Goal: Task Accomplishment & Management: Manage account settings

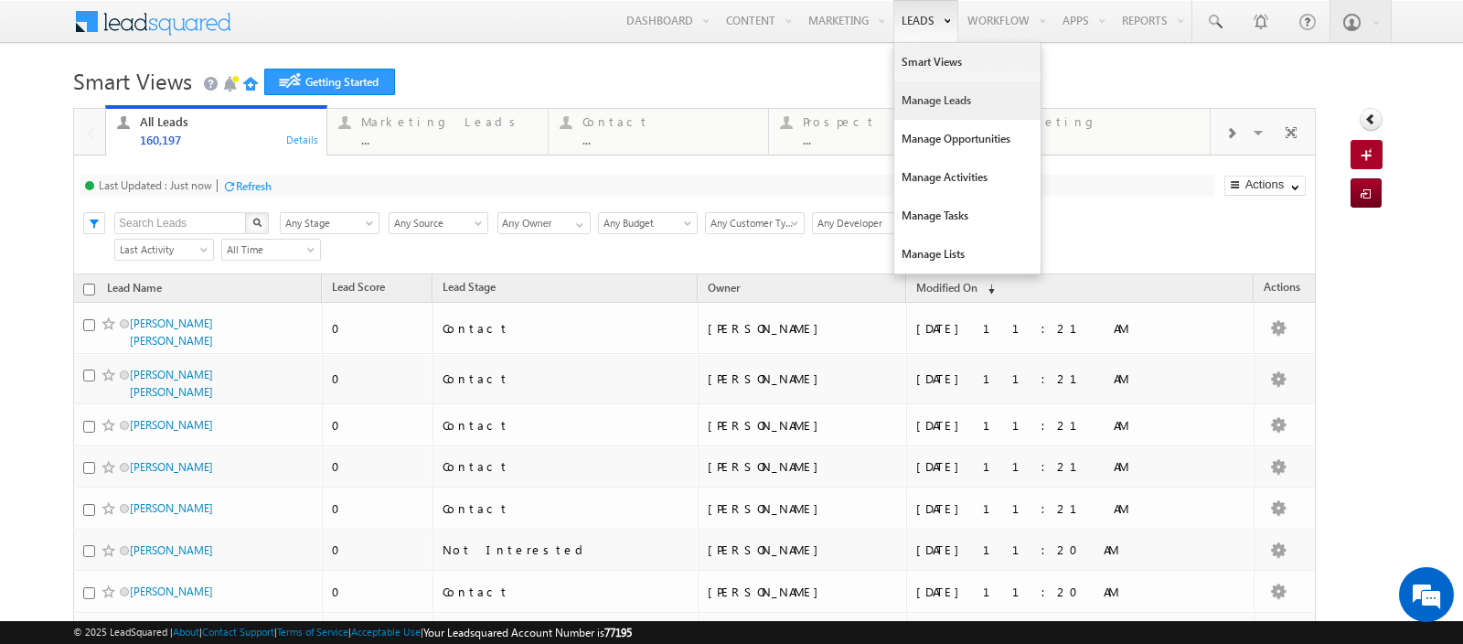
click at [910, 95] on link "Manage Leads" at bounding box center [967, 100] width 146 height 38
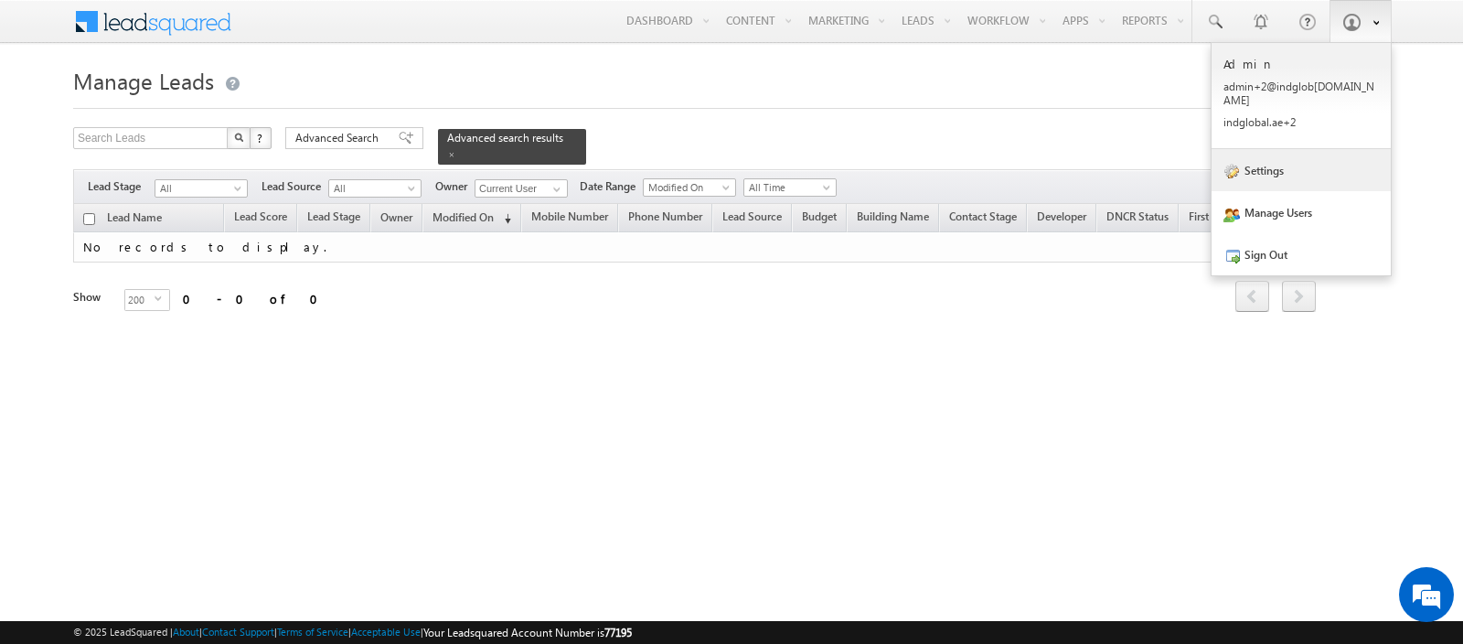
click at [1272, 156] on link "Settings" at bounding box center [1300, 170] width 179 height 42
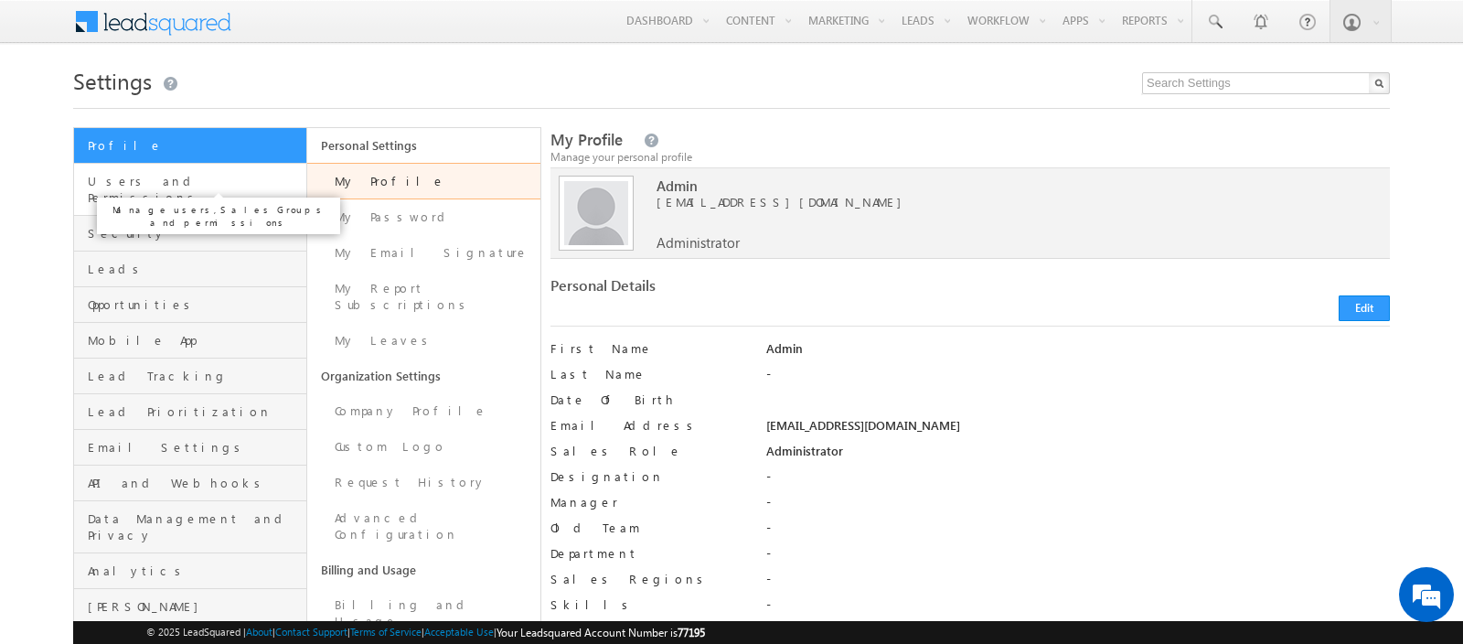
click at [177, 179] on span "Users and Permissions" at bounding box center [195, 189] width 214 height 33
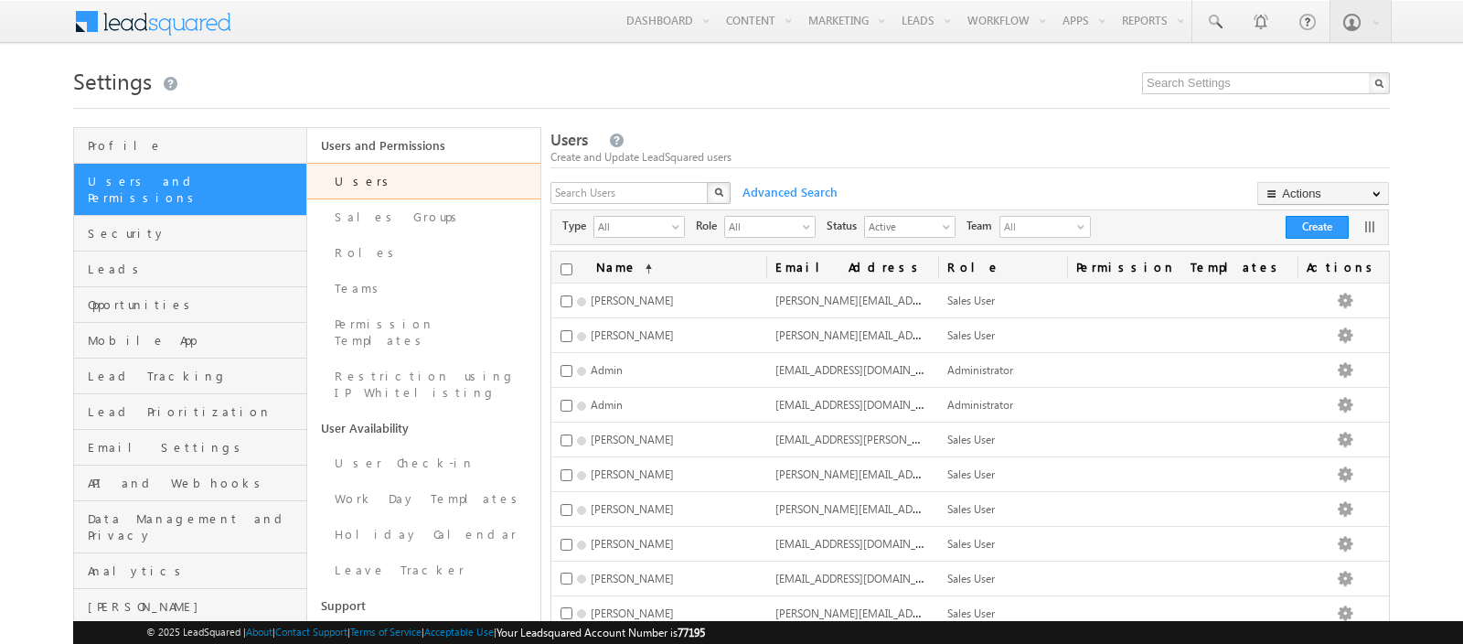
click at [408, 143] on link "Users and Permissions" at bounding box center [423, 145] width 233 height 35
click at [1323, 220] on button "Create" at bounding box center [1316, 227] width 63 height 23
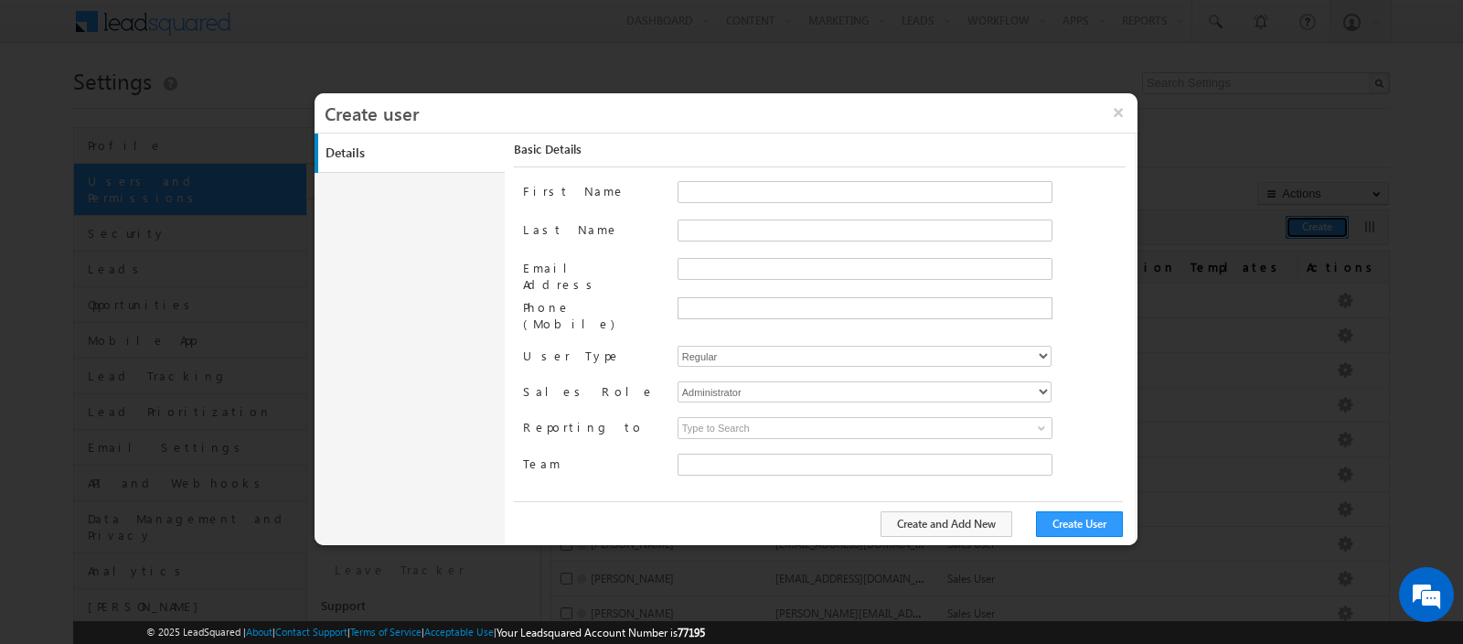
type input "faf8491d-252d-11ee-b523-12ccdbbfc88b"
click at [715, 188] on input "First Name" at bounding box center [864, 192] width 375 height 22
paste input "vikram.kumar@indglobal.ae"
drag, startPoint x: 714, startPoint y: 191, endPoint x: 857, endPoint y: 192, distance: 142.6
click at [857, 192] on input "vikram.kumar@indglobal.ae" at bounding box center [864, 192] width 375 height 22
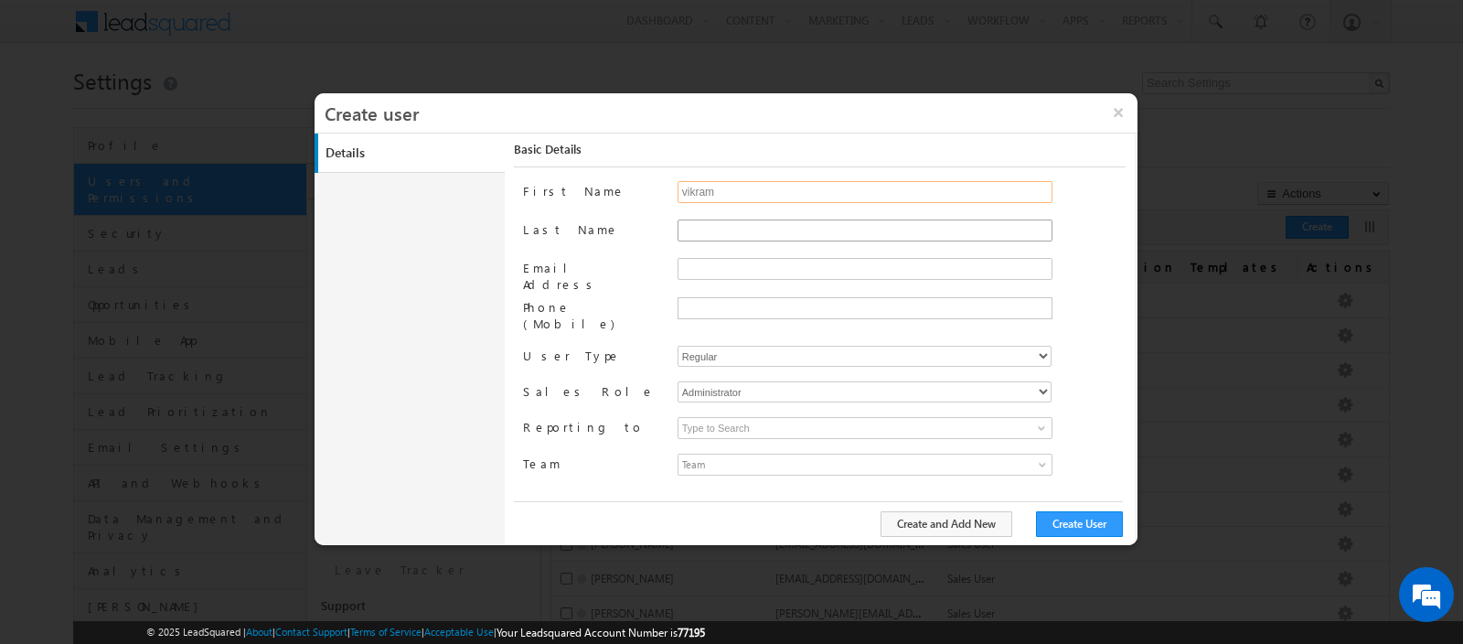
type input "vikram"
click at [751, 229] on input "Last Name" at bounding box center [864, 230] width 375 height 22
paste input "vikram.kumar@indglobal.ae"
drag, startPoint x: 716, startPoint y: 229, endPoint x: 635, endPoint y: 226, distance: 80.5
click at [635, 226] on div "Last Name vikram.kumar@indglobal.ae" at bounding box center [824, 238] width 602 height 38
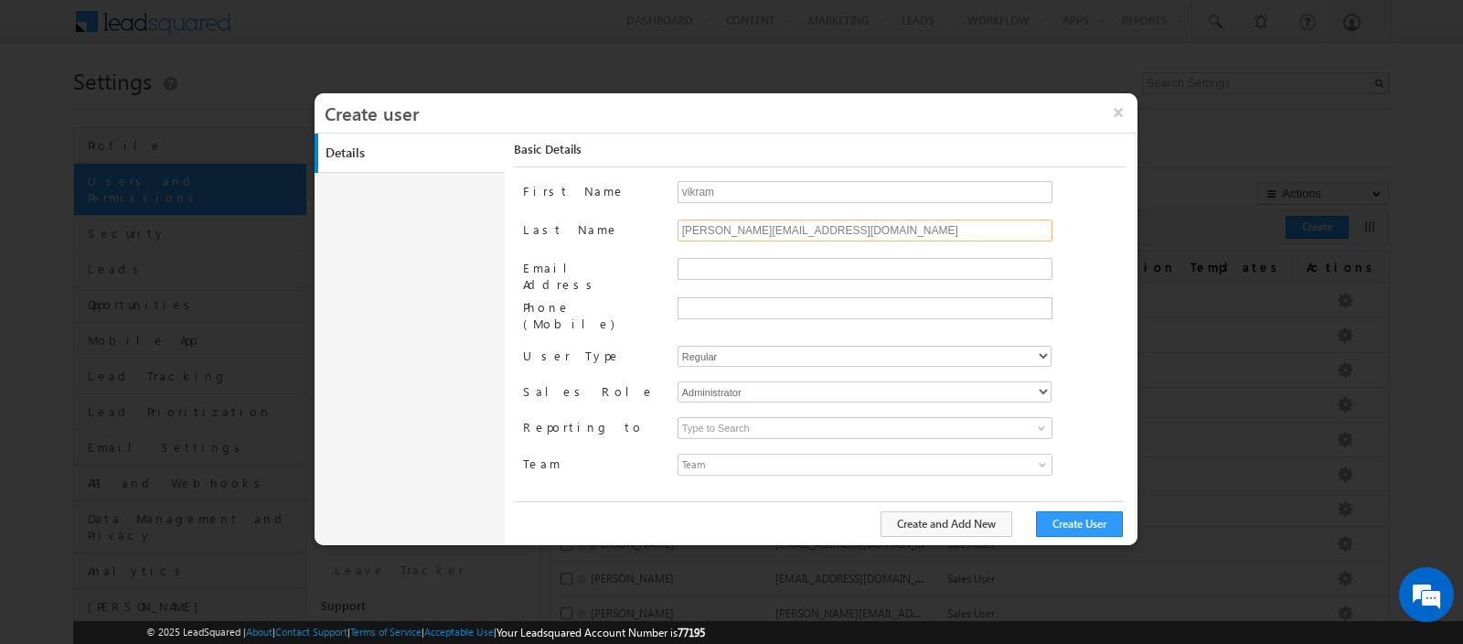
drag, startPoint x: 712, startPoint y: 229, endPoint x: 868, endPoint y: 231, distance: 156.3
click at [868, 231] on input "kumar@indglobal.ae" at bounding box center [864, 230] width 375 height 22
type input "kumar"
click at [745, 265] on input "Email Address" at bounding box center [864, 269] width 375 height 22
paste input "vikram.kumar@indglobal.ae"
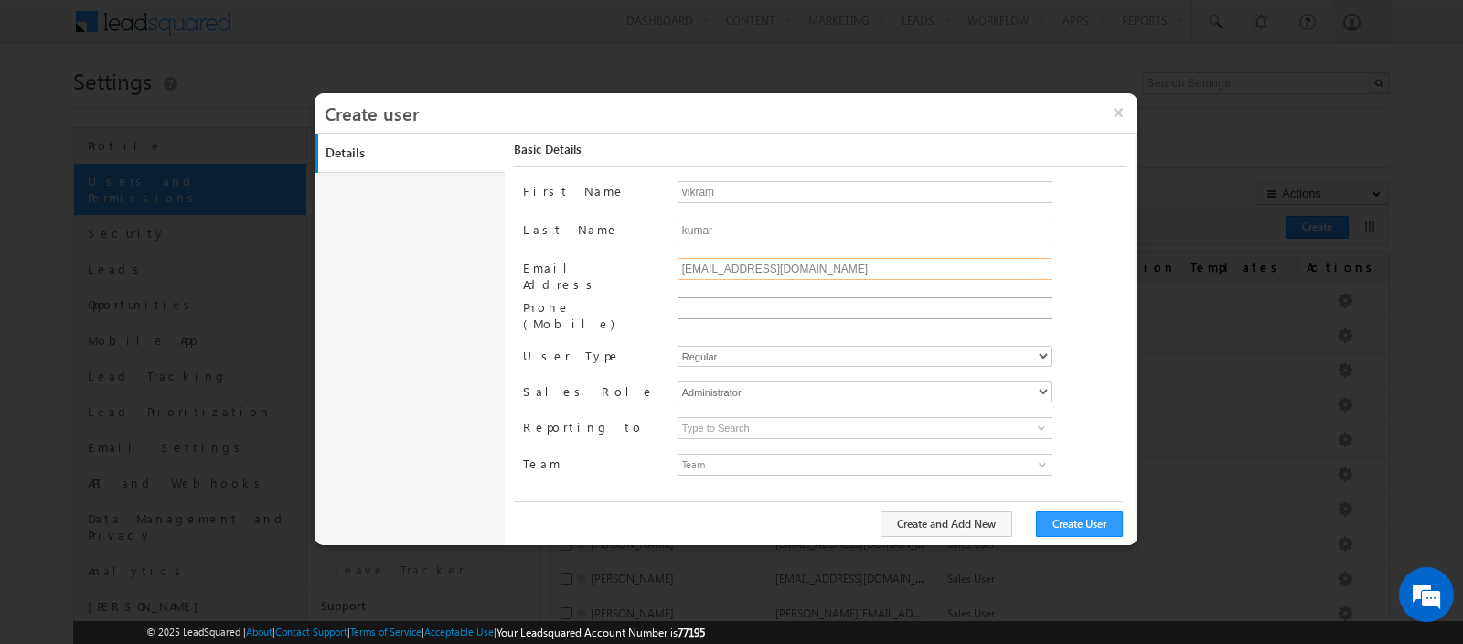
type input "vikram.kumar@indglobal.ae"
click at [735, 297] on ul at bounding box center [864, 308] width 375 height 22
click at [739, 346] on select "Regular Mobile" at bounding box center [864, 356] width 374 height 21
select select "1"
type input "faf8491d-252d-11ee-b523-12ccdbbfc88b"
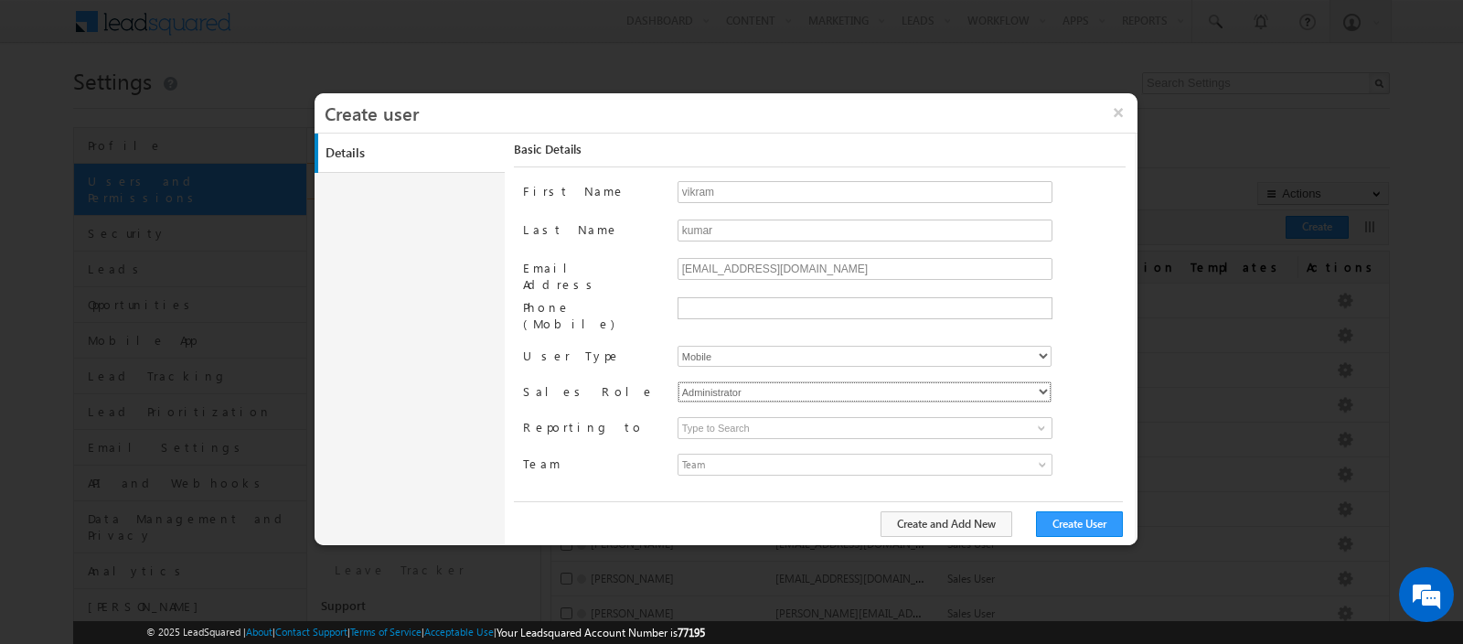
click at [735, 381] on select "Administrator Marketing User Sales Manager Sales User" at bounding box center [864, 391] width 374 height 21
select select "Sales_User"
type input "faf8491d-252d-11ee-b523-12ccdbbfc88b"
click at [738, 417] on input at bounding box center [864, 428] width 375 height 22
click at [734, 454] on span "Team" at bounding box center [818, 464] width 280 height 20
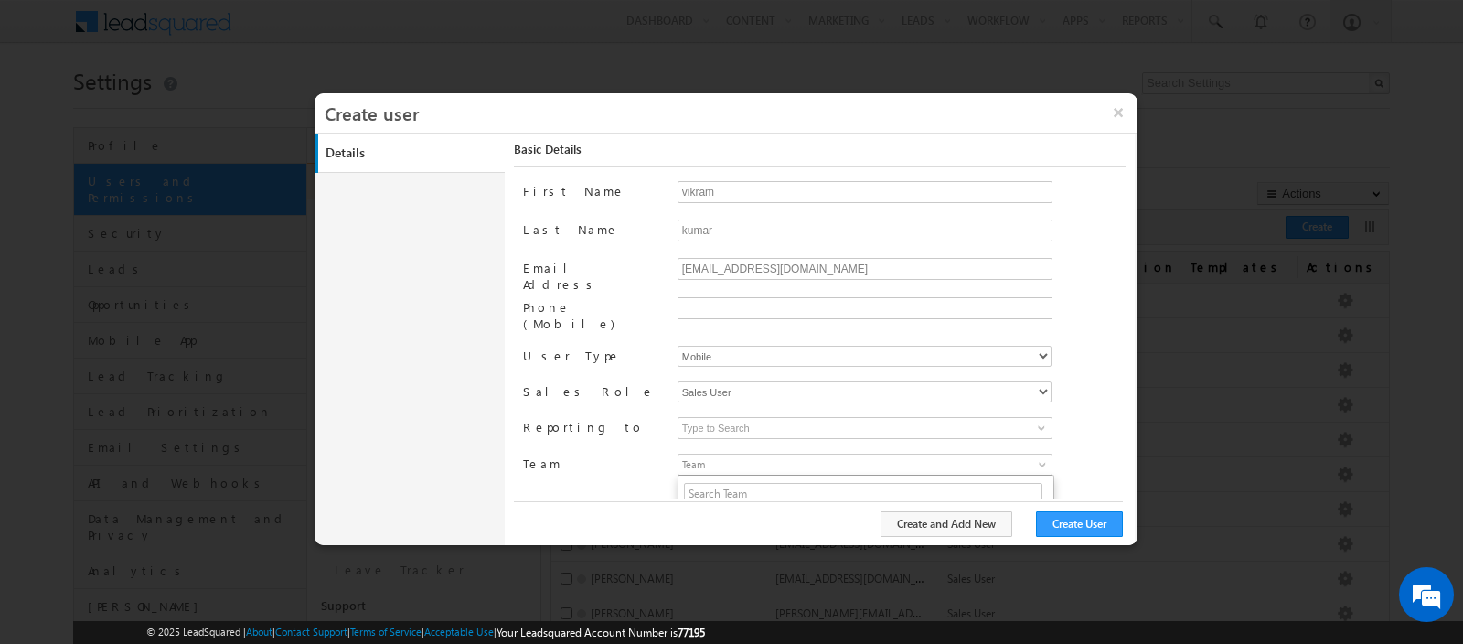
click at [734, 454] on span "Team" at bounding box center [818, 464] width 280 height 20
click at [751, 417] on input at bounding box center [864, 428] width 375 height 22
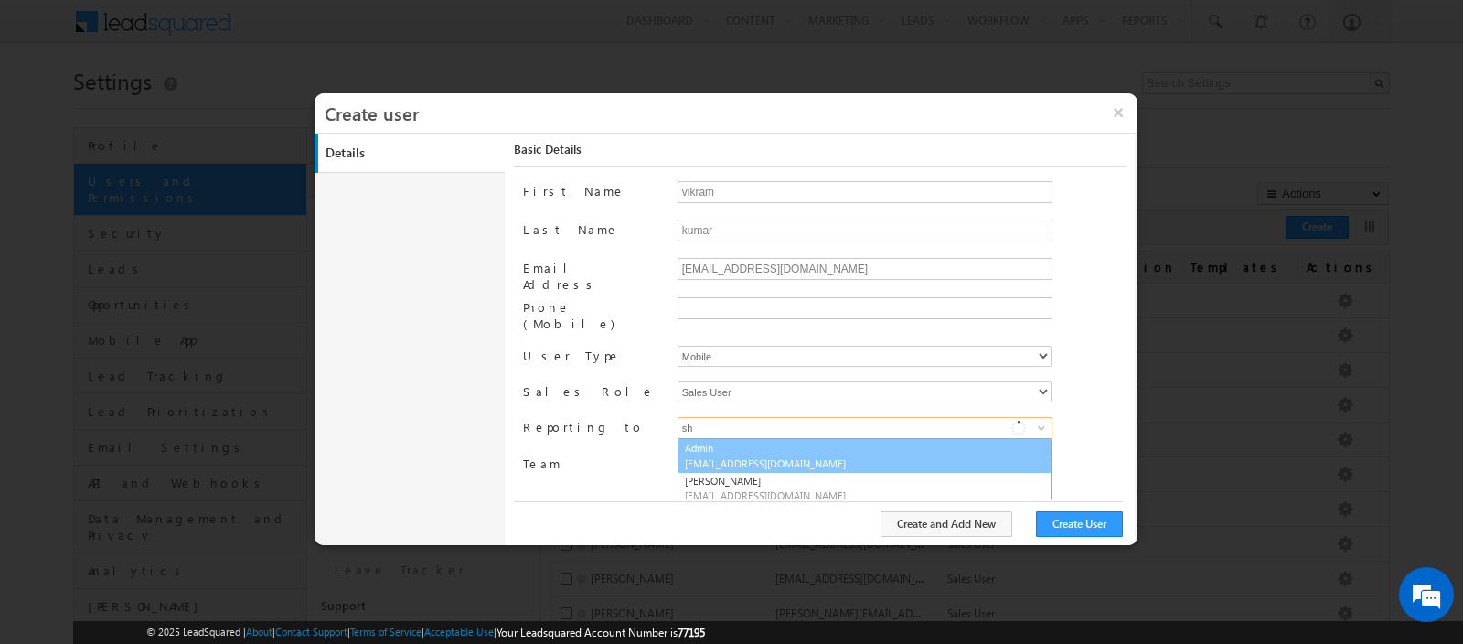
type input "s"
click at [720, 456] on span "shakeel.babbar@indglobal.ae" at bounding box center [767, 463] width 165 height 14
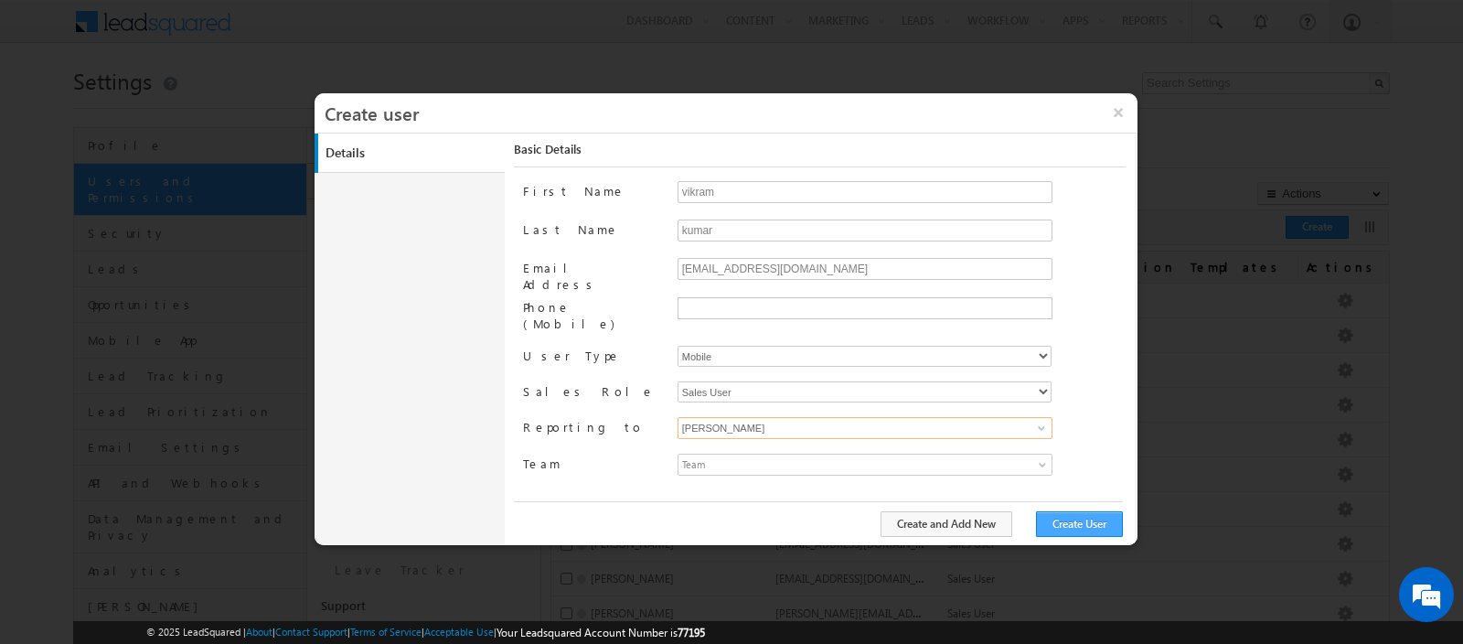
type input "Shakeel Babbar"
click at [1081, 527] on button "Create User" at bounding box center [1079, 524] width 87 height 26
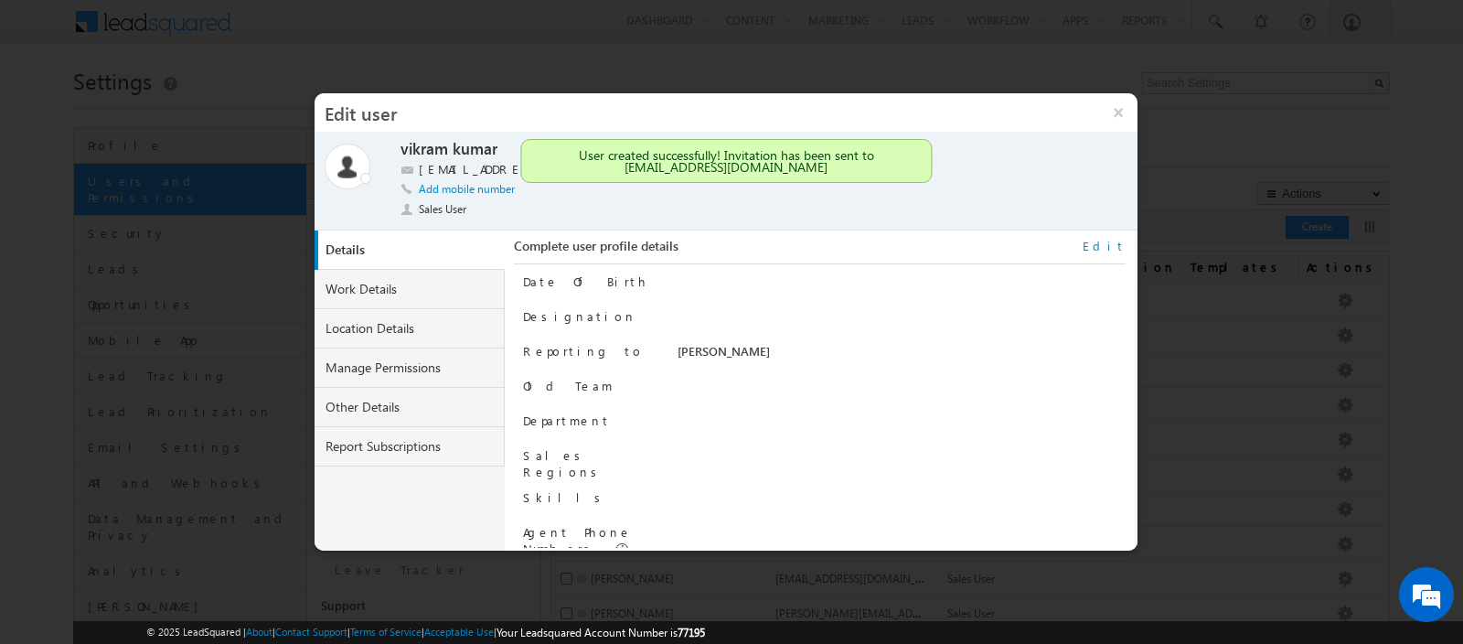
click at [1117, 247] on link "Edit" at bounding box center [1103, 246] width 43 height 16
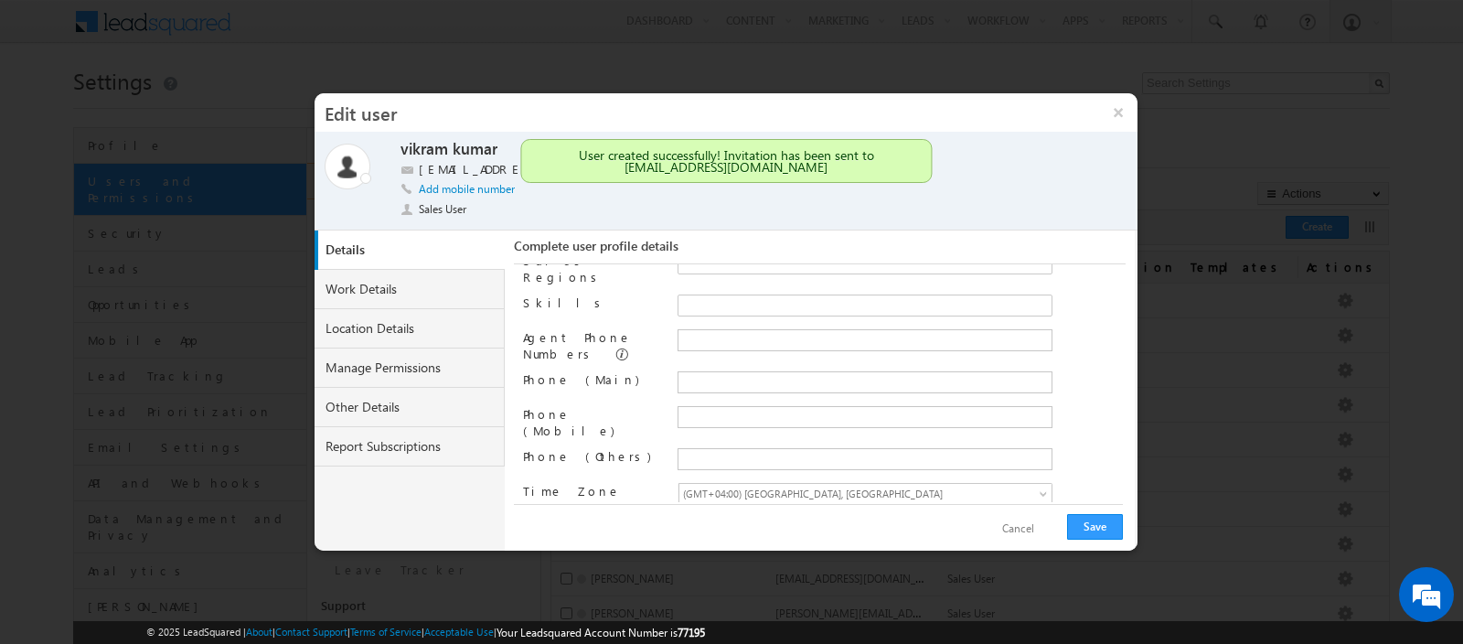
scroll to position [206, 0]
click at [348, 373] on link "Manage Permissions" at bounding box center [409, 367] width 190 height 39
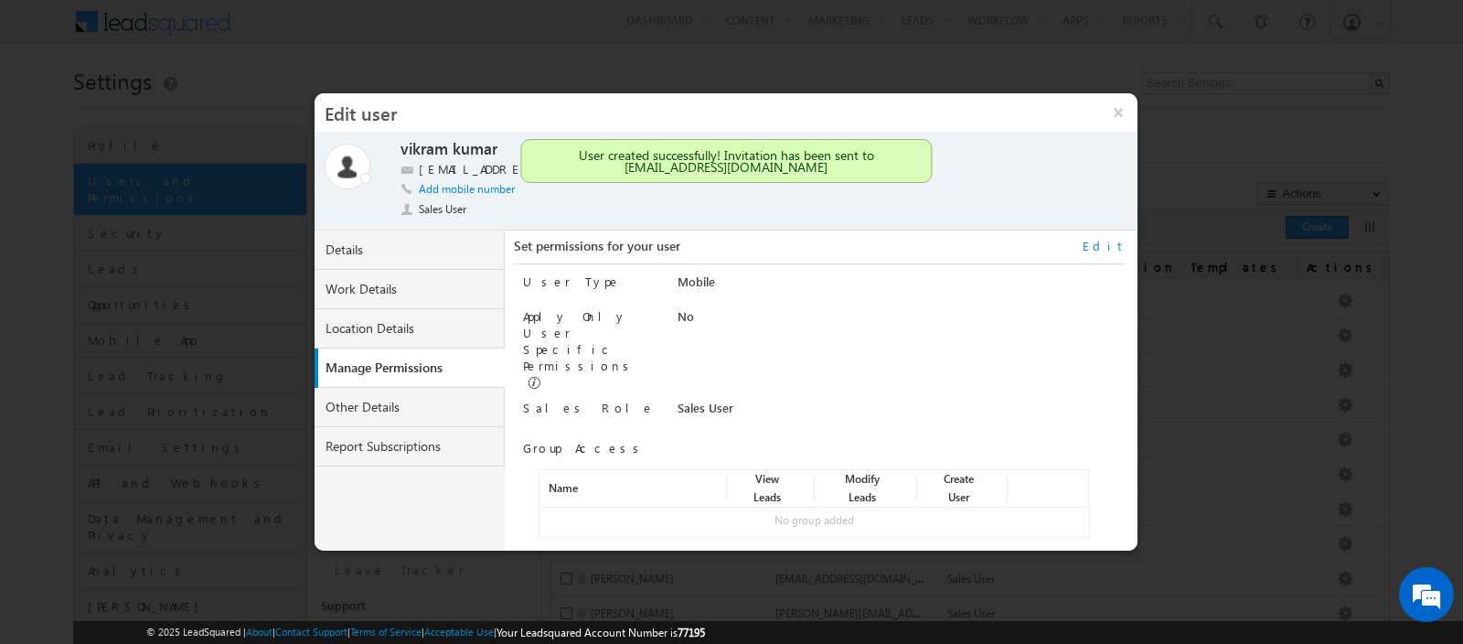
click at [1105, 246] on link "Edit" at bounding box center [1103, 246] width 43 height 16
select select "Sales_User"
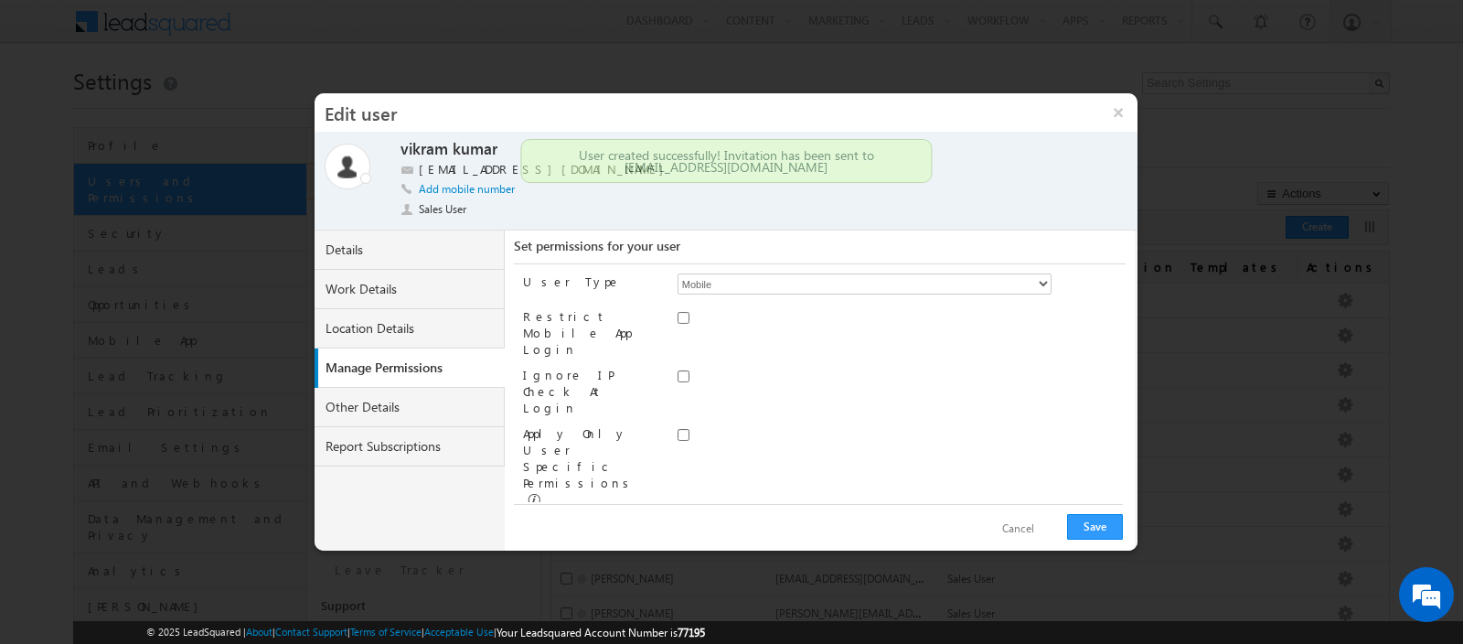
scroll to position [80, 0]
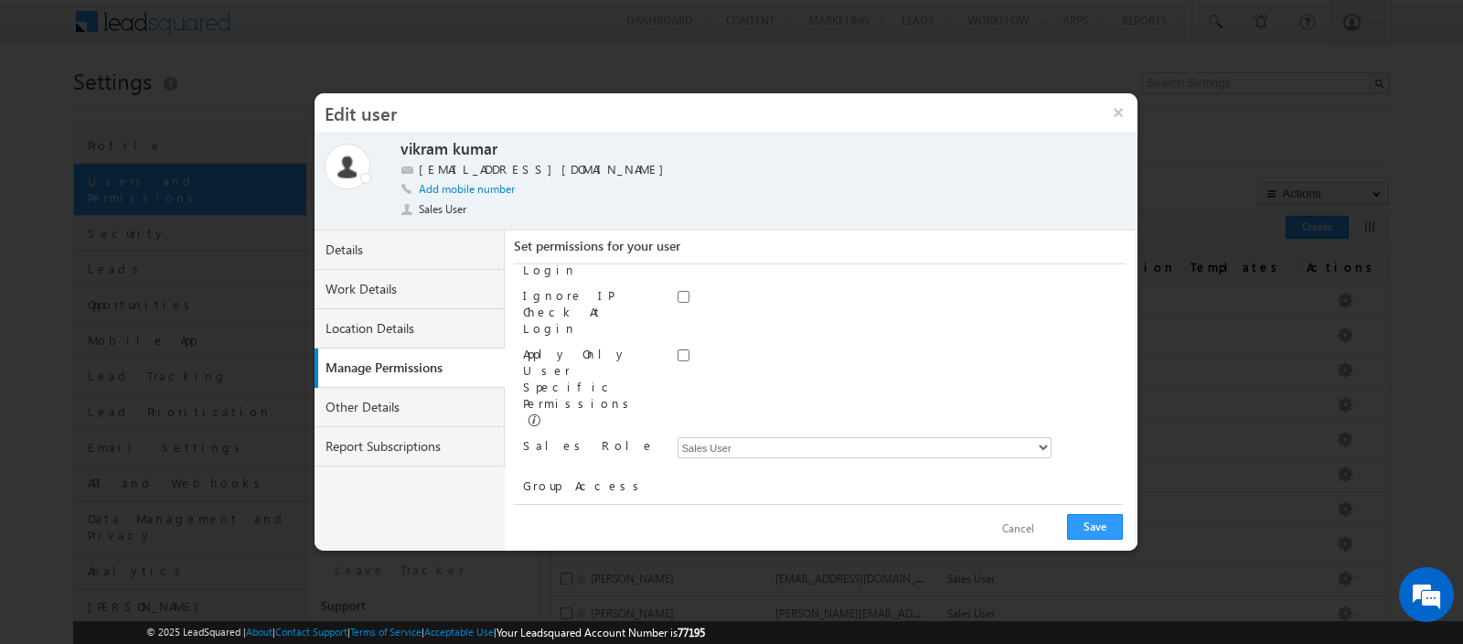
click at [595, 581] on link "Assign group" at bounding box center [585, 588] width 64 height 14
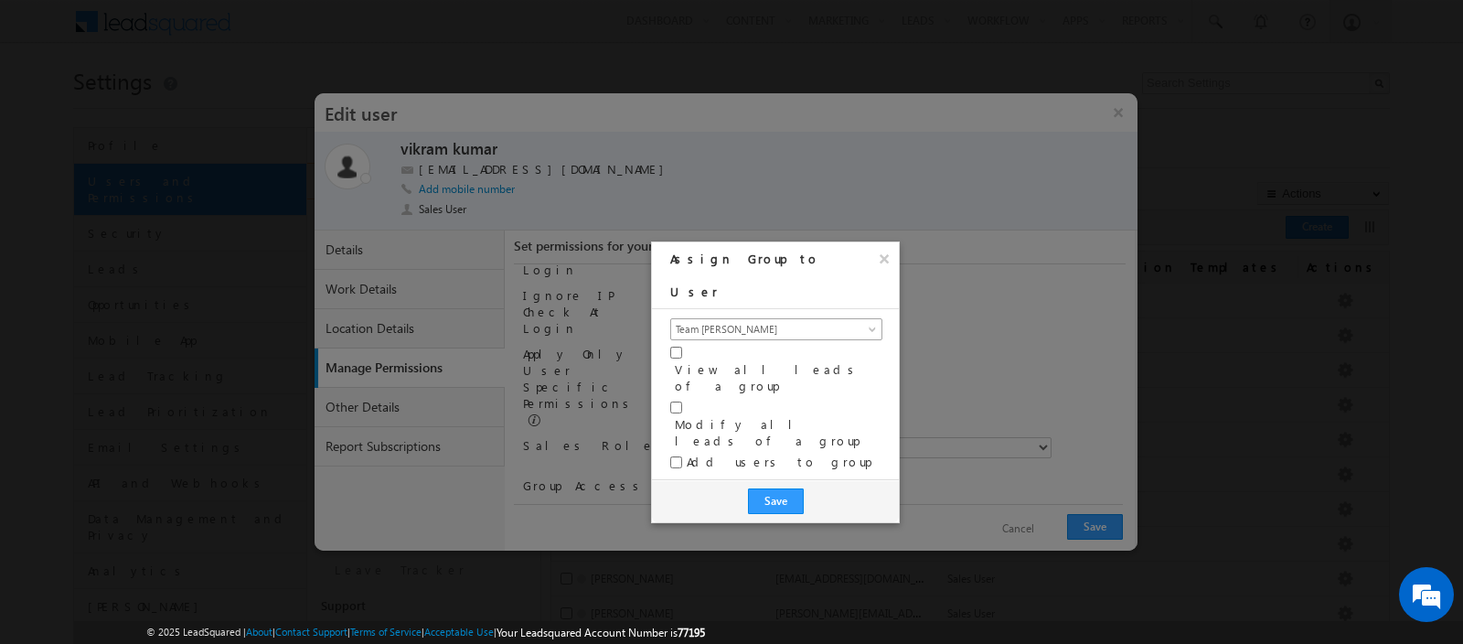
click at [727, 321] on span "Team Kunal Sehrawat" at bounding box center [765, 329] width 188 height 16
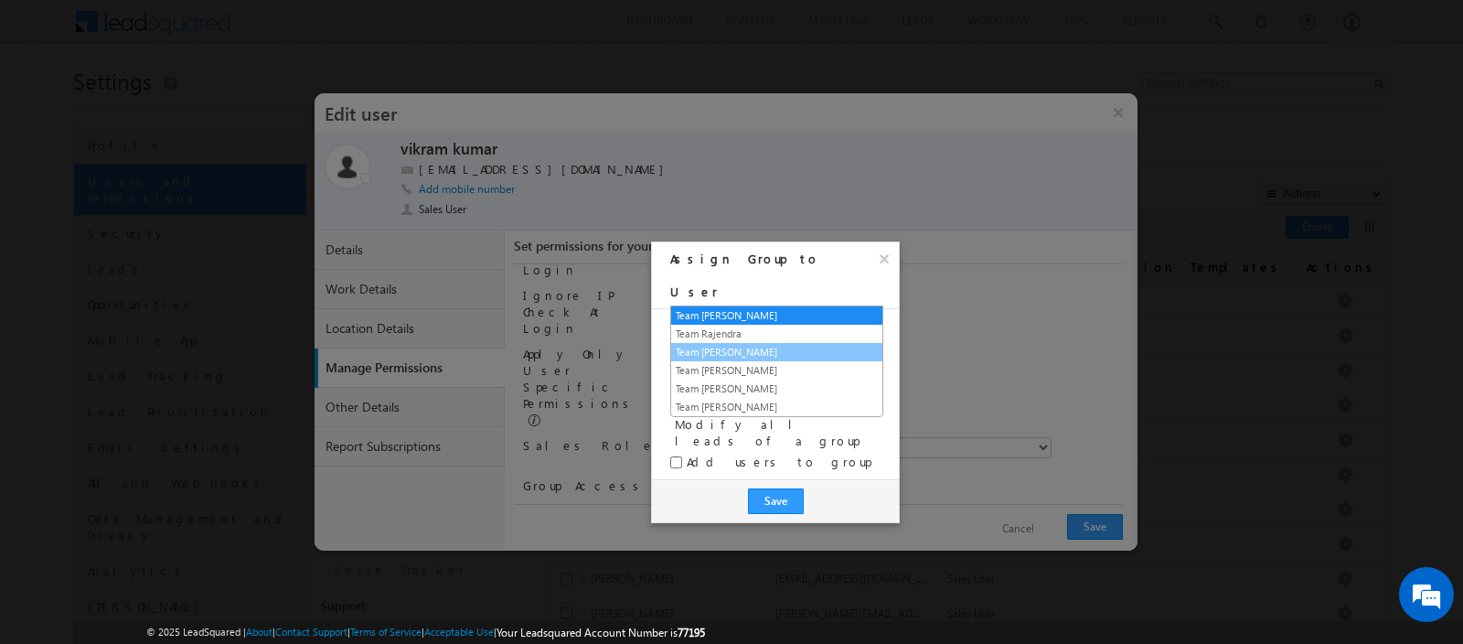
click at [742, 356] on link "Team Shakeel Babaar" at bounding box center [776, 352] width 211 height 16
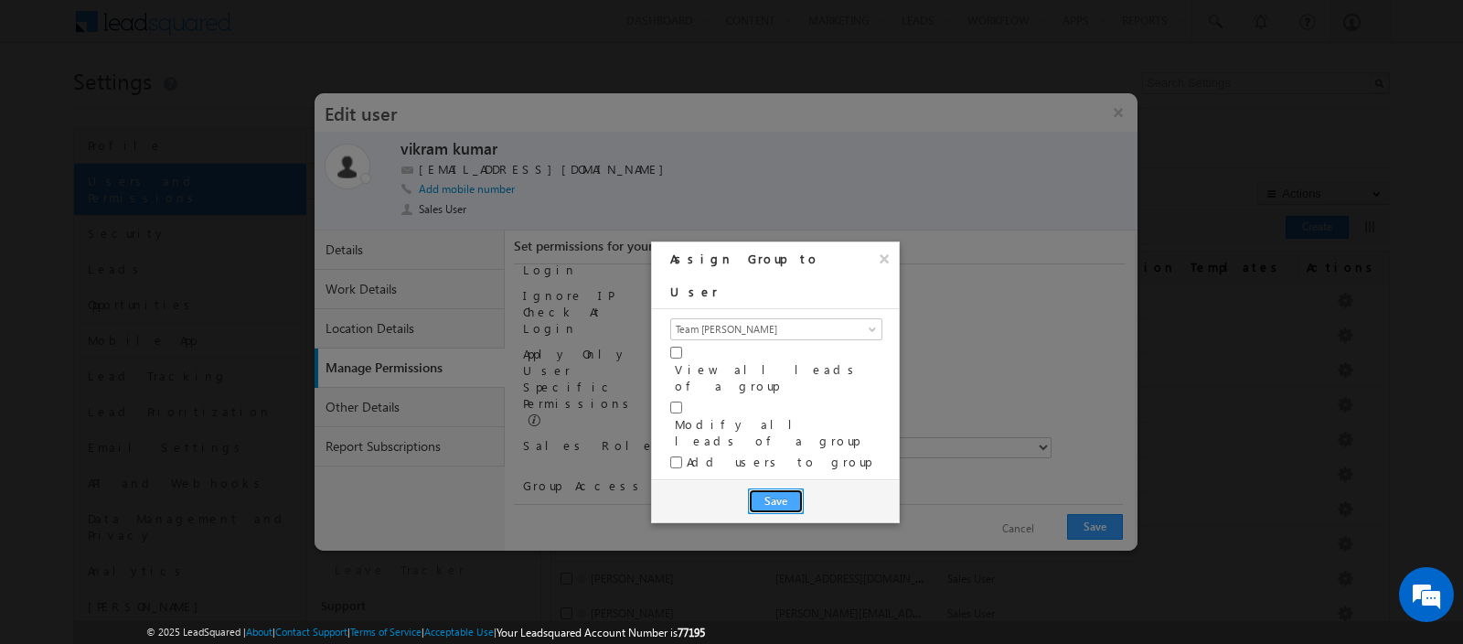
click at [775, 488] on button "Save" at bounding box center [776, 501] width 56 height 26
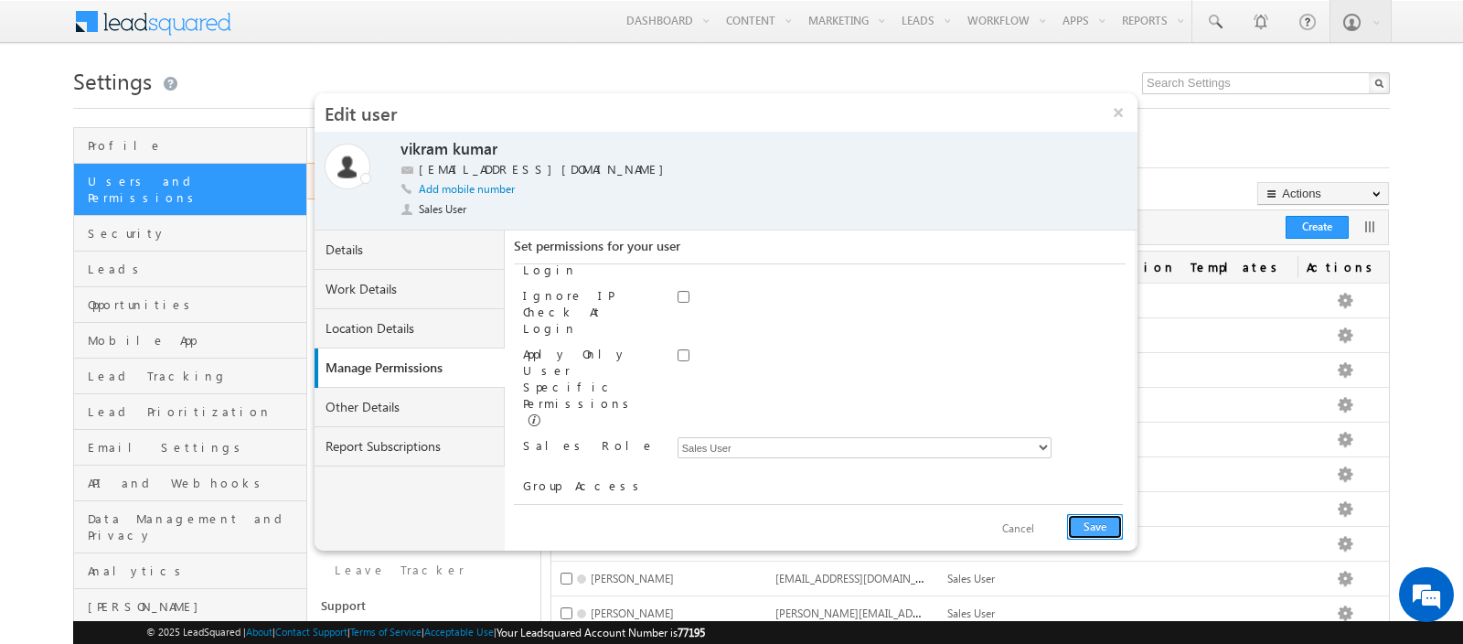
click at [1084, 525] on button "Save" at bounding box center [1095, 527] width 56 height 26
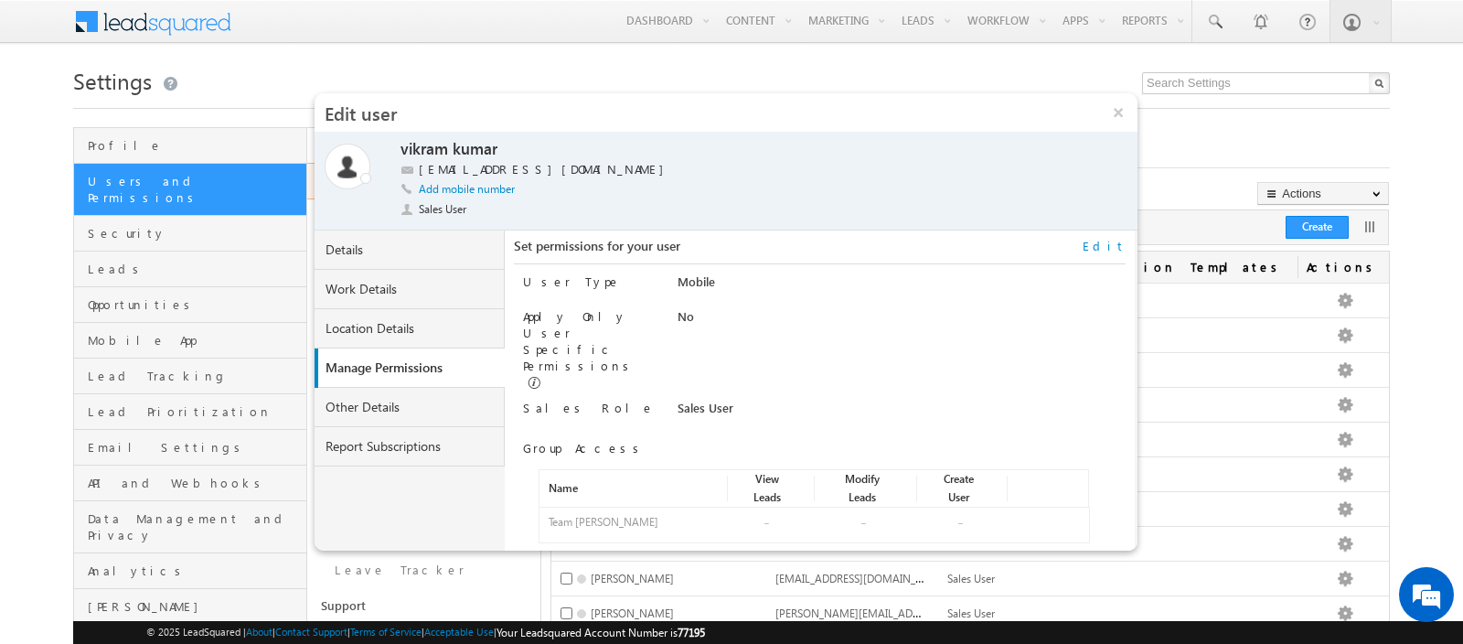
click at [675, 305] on div "User Type Mobile Restrict Mobile App Login No Ignore IP Check At Login No Apply…" at bounding box center [824, 403] width 602 height 279
click at [1111, 108] on button "×" at bounding box center [1117, 112] width 39 height 38
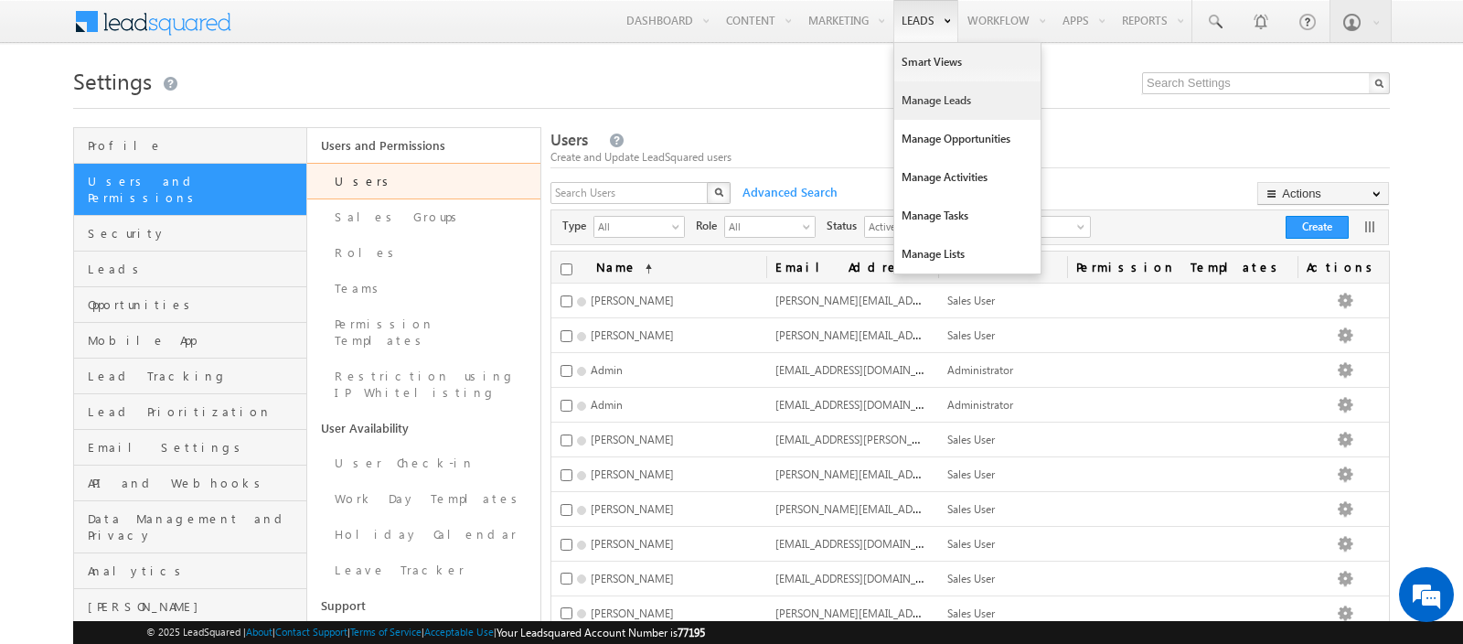
click at [929, 101] on link "Manage Leads" at bounding box center [967, 100] width 146 height 38
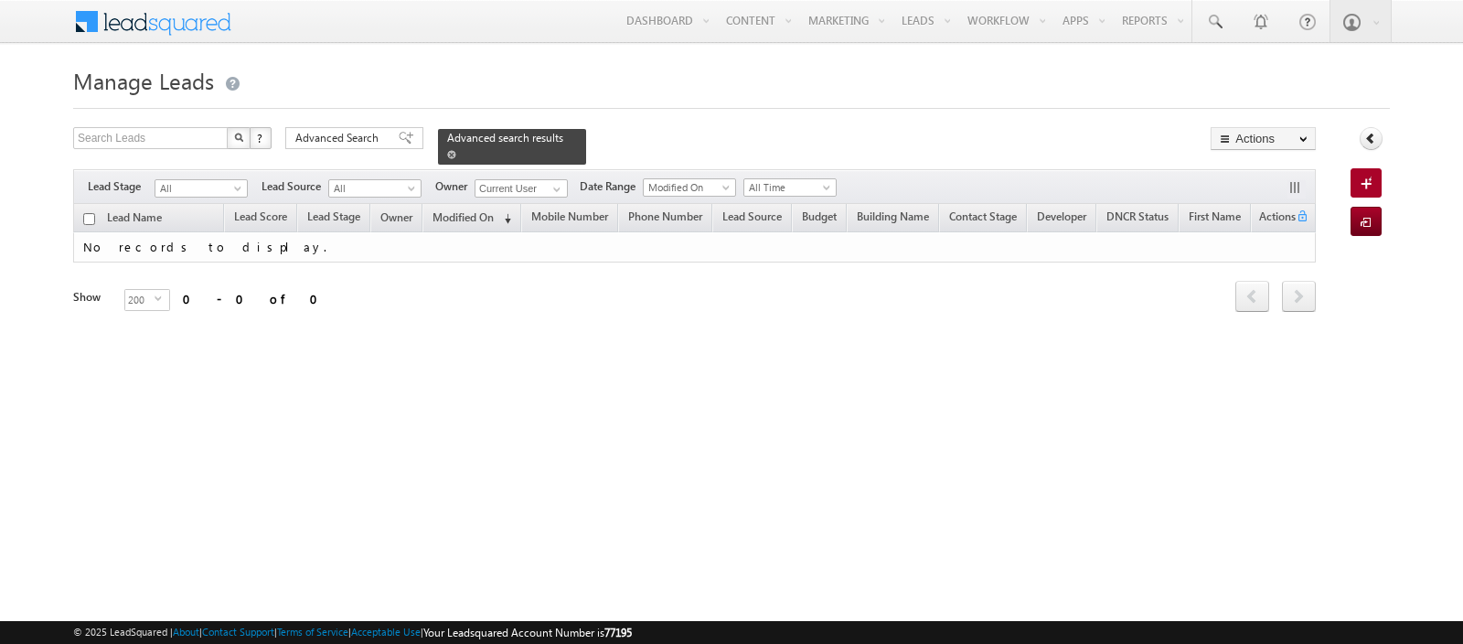
click at [438, 152] on div "Advanced search results" at bounding box center [512, 147] width 148 height 36
click at [447, 155] on span at bounding box center [451, 154] width 9 height 9
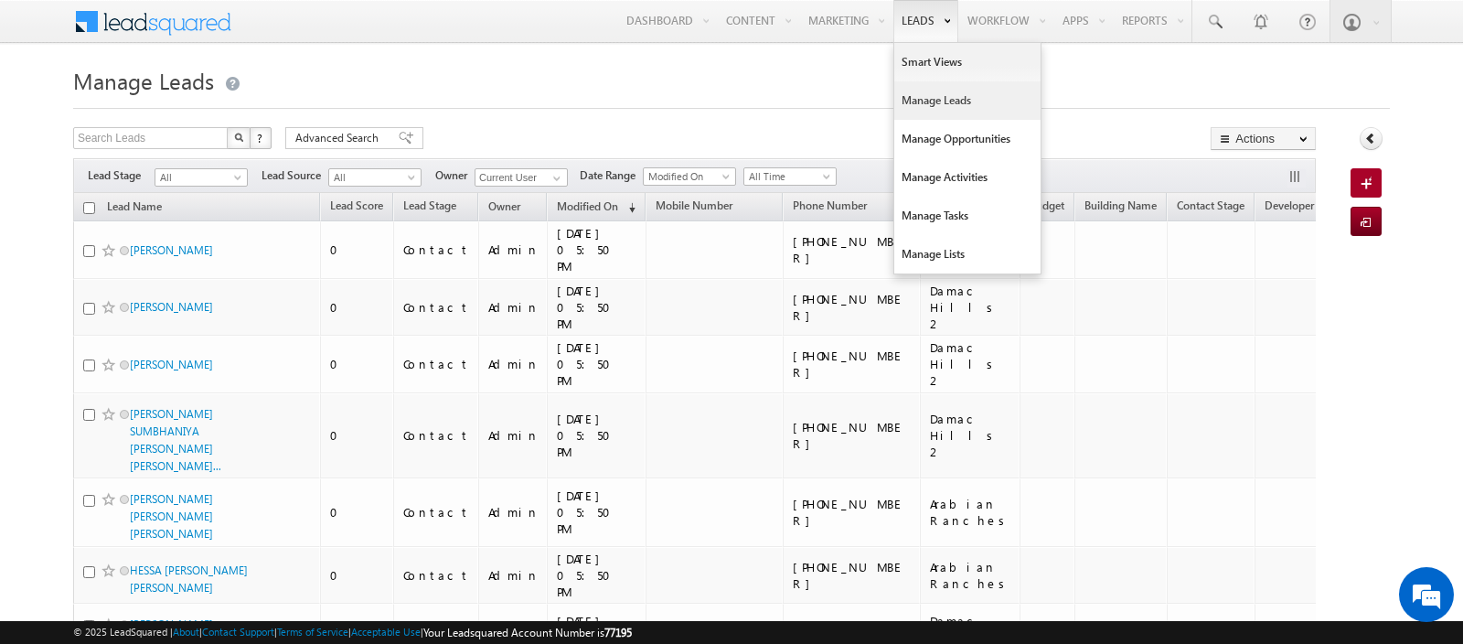
click at [918, 95] on link "Manage Leads" at bounding box center [967, 100] width 146 height 38
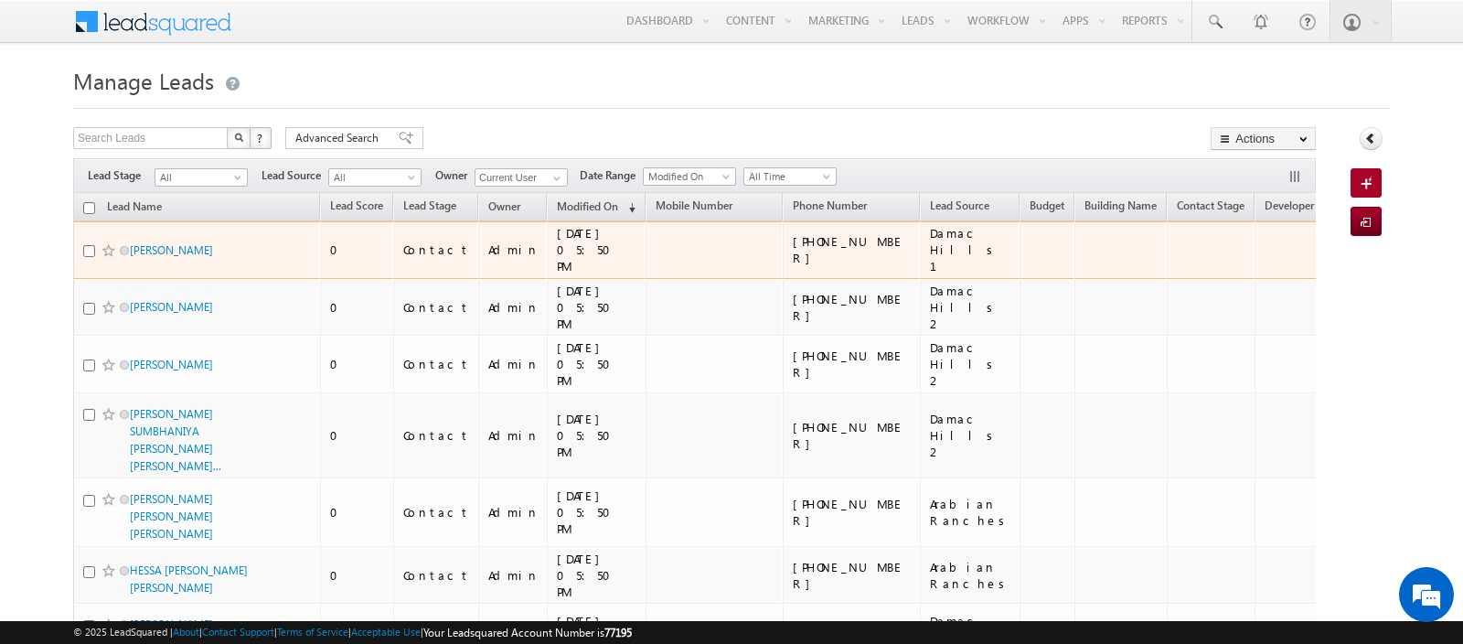
click at [1324, 229] on td "BLOCKED" at bounding box center [1374, 250] width 101 height 58
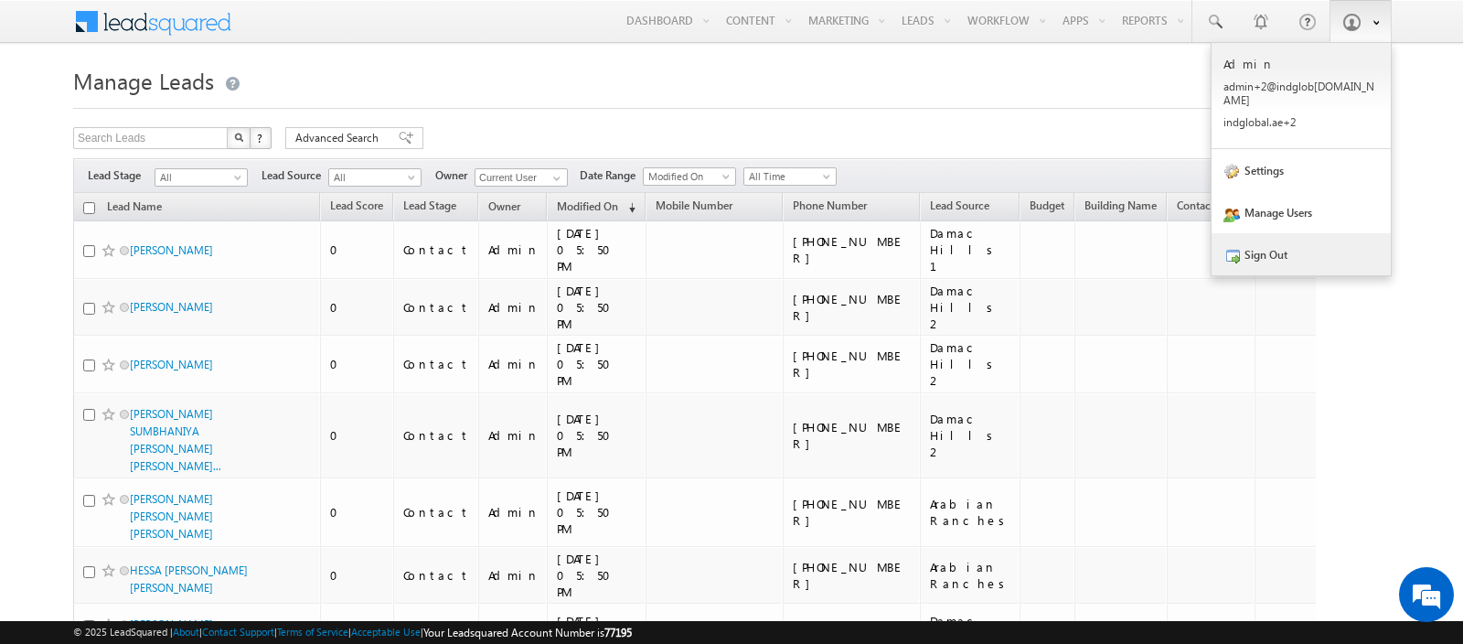
click at [1299, 233] on link "Sign Out" at bounding box center [1300, 254] width 179 height 42
